Goal: Information Seeking & Learning: Find specific page/section

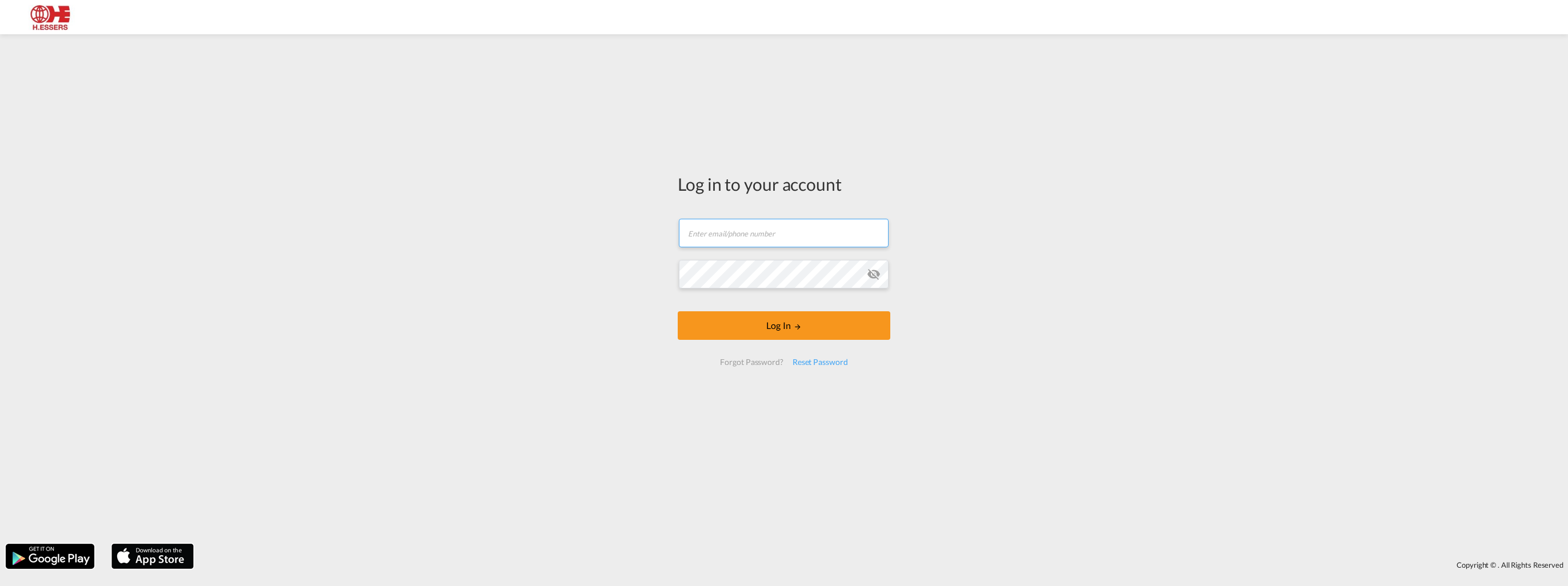
click at [780, 244] on input "text" at bounding box center [783, 233] width 210 height 29
click at [757, 230] on form "Email field is required Password field is required Log In Forgot Password? Rese…" at bounding box center [784, 292] width 213 height 170
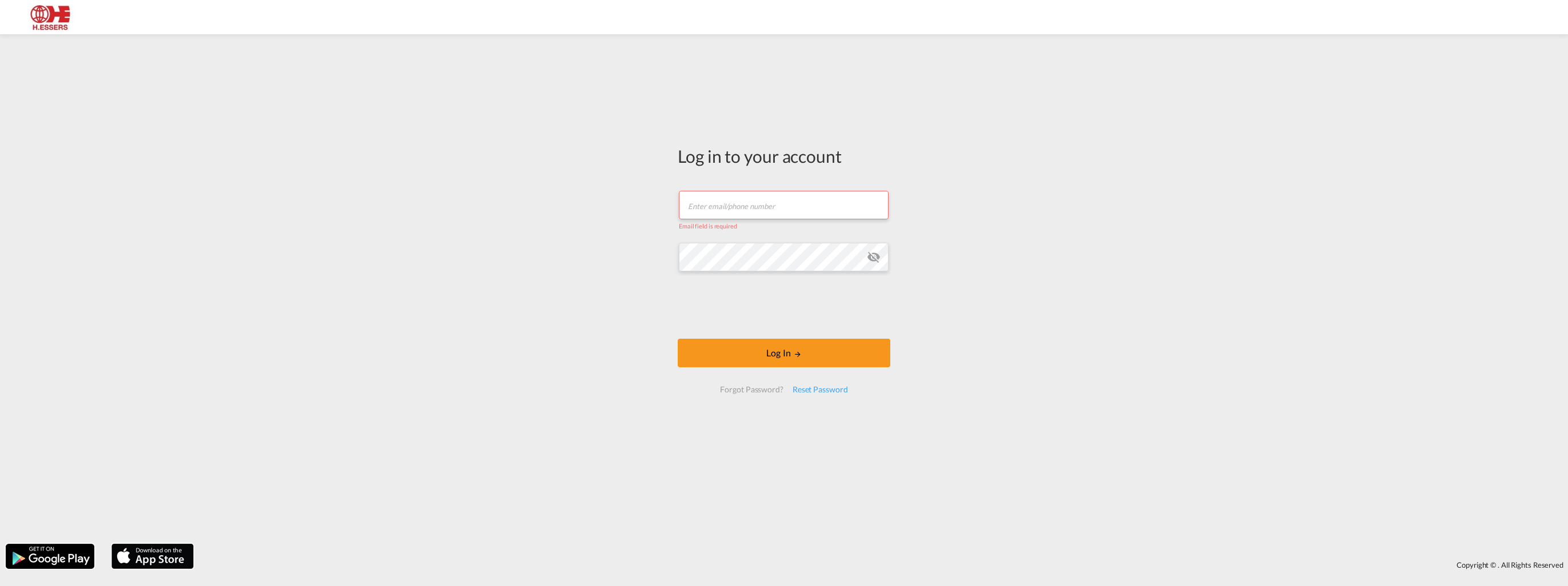
click at [716, 201] on input "text" at bounding box center [783, 205] width 210 height 29
paste input "[EMAIL_ADDRESS][DOMAIN_NAME]"
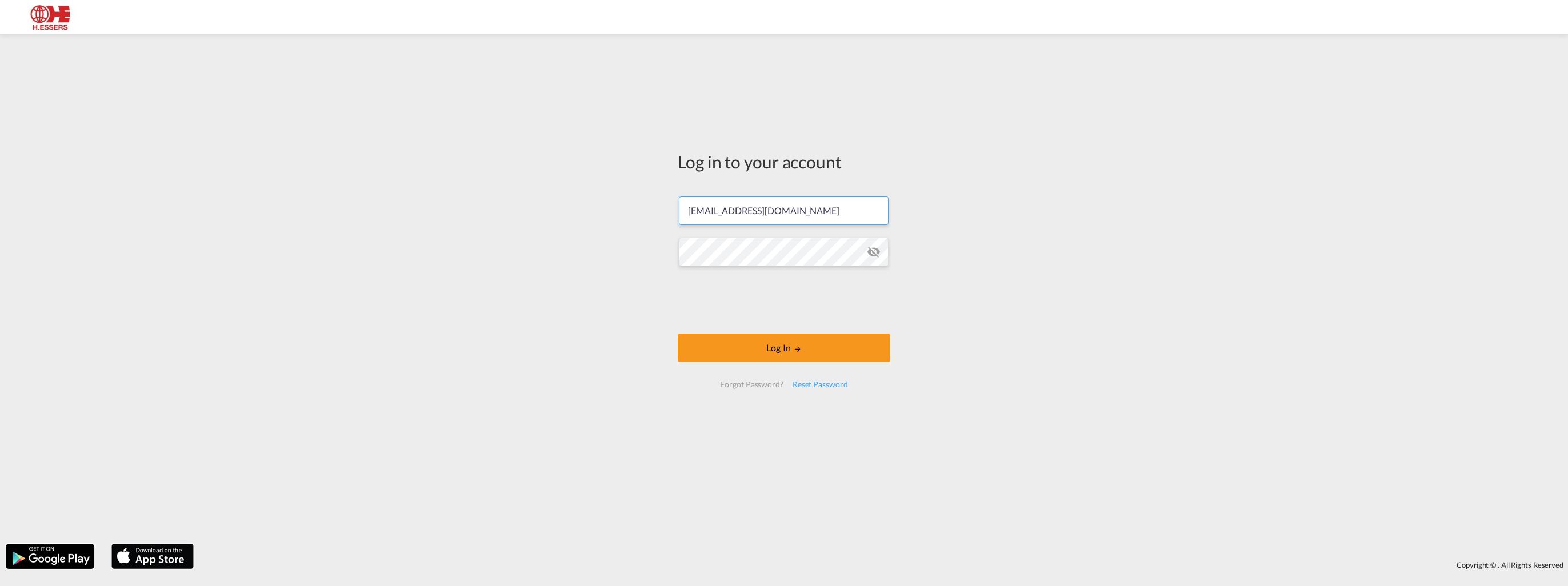
type input "[EMAIL_ADDRESS][DOMAIN_NAME]"
click at [725, 348] on button "Log In" at bounding box center [784, 348] width 213 height 29
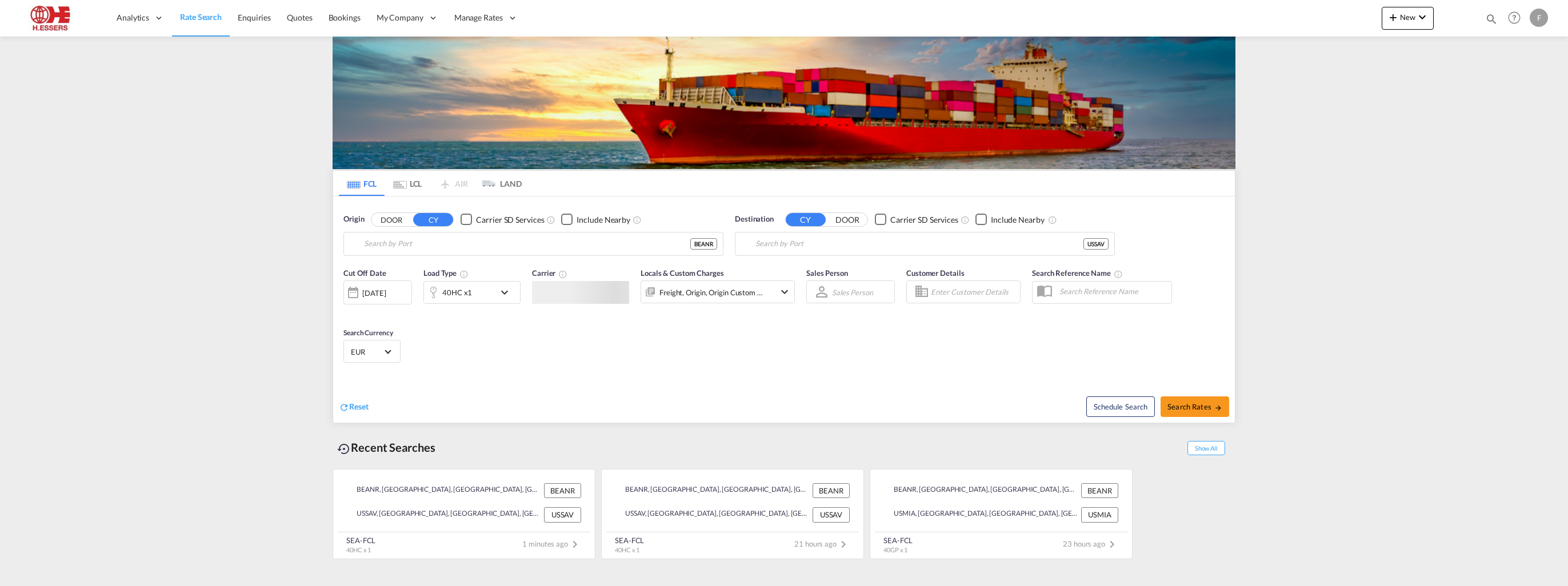
type input "[GEOGRAPHIC_DATA], BEANR"
type input "[GEOGRAPHIC_DATA], [GEOGRAPHIC_DATA], USSAV"
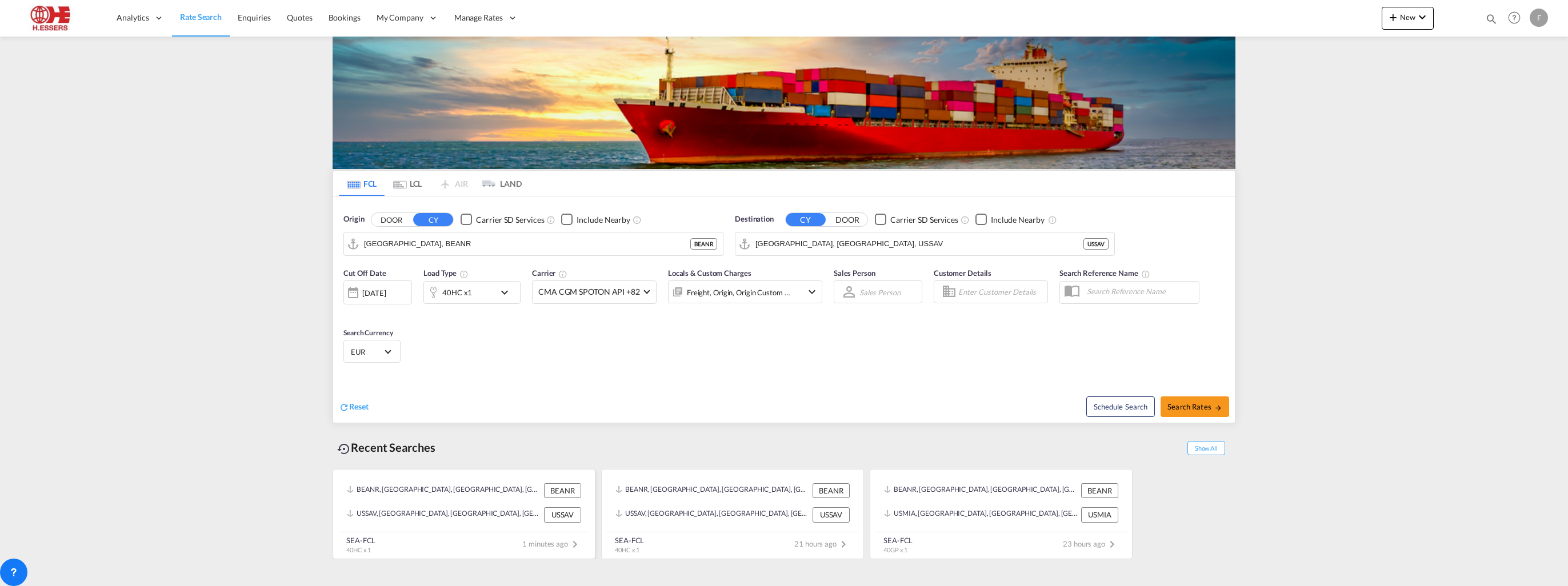
click at [426, 490] on div "BEANR, [GEOGRAPHIC_DATA], [GEOGRAPHIC_DATA], [GEOGRAPHIC_DATA], [GEOGRAPHIC_DAT…" at bounding box center [444, 490] width 194 height 15
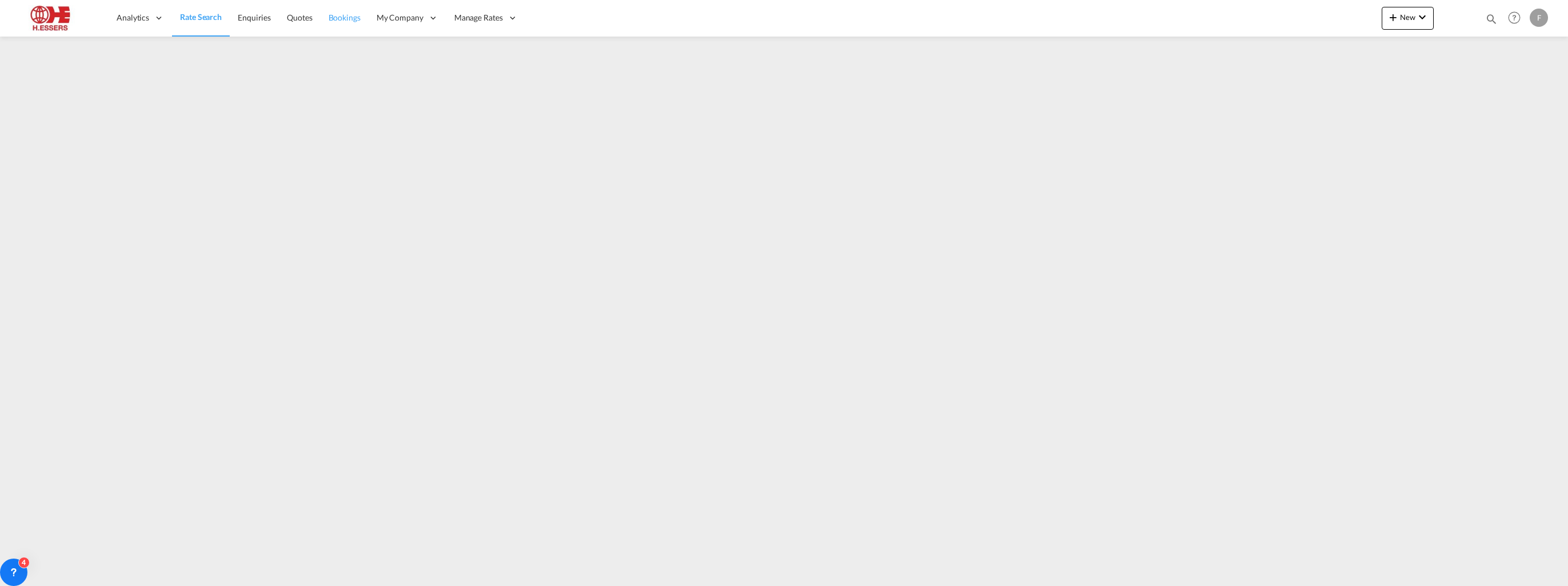
click at [351, 18] on span "Bookings" at bounding box center [344, 17] width 32 height 10
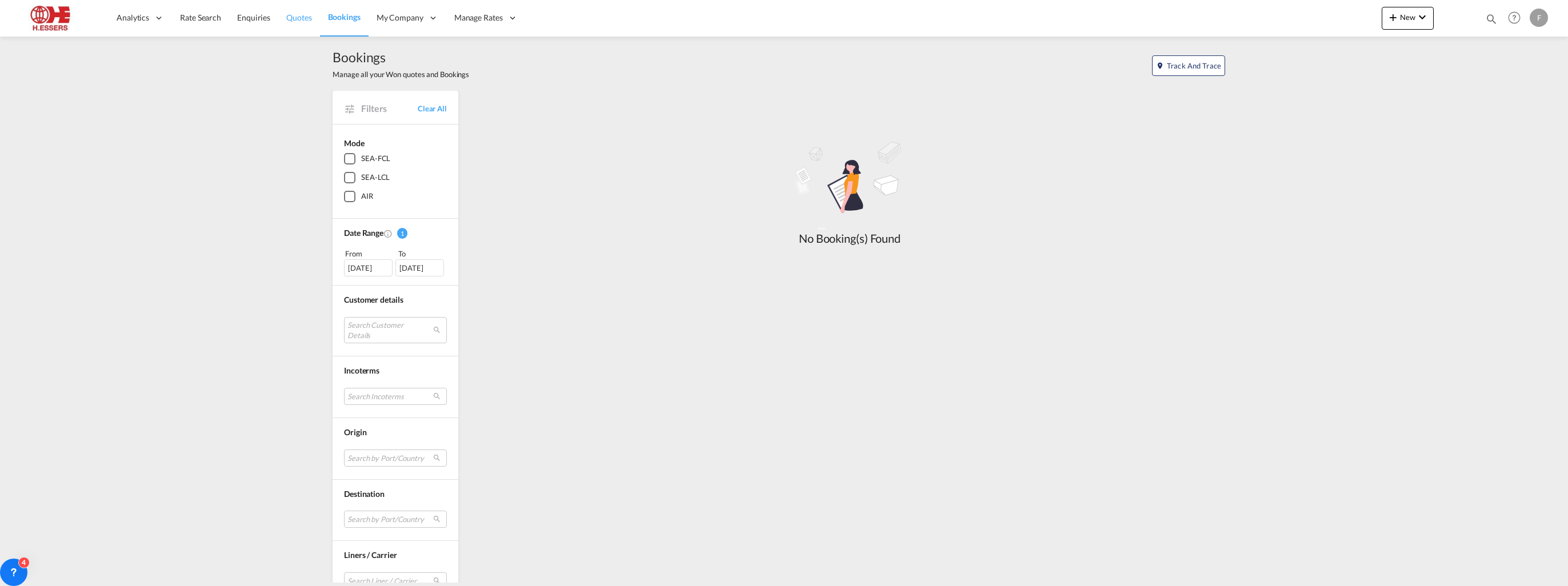
click at [302, 21] on span "Quotes" at bounding box center [298, 17] width 25 height 10
